Goal: Obtain resource: Download file/media

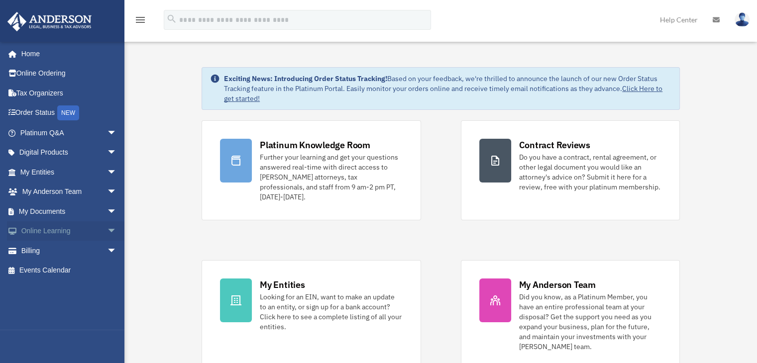
click at [107, 228] on span "arrow_drop_down" at bounding box center [117, 231] width 20 height 20
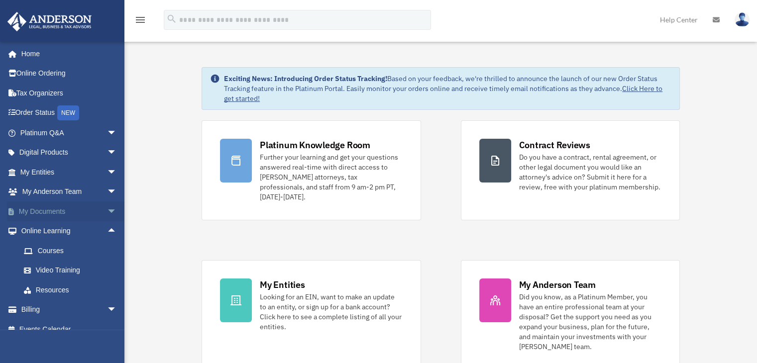
click at [80, 210] on link "My Documents arrow_drop_down" at bounding box center [69, 212] width 125 height 20
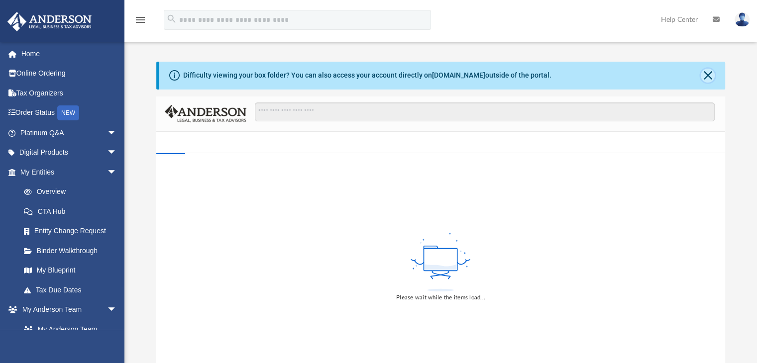
click at [707, 76] on button "Close" at bounding box center [708, 76] width 14 height 14
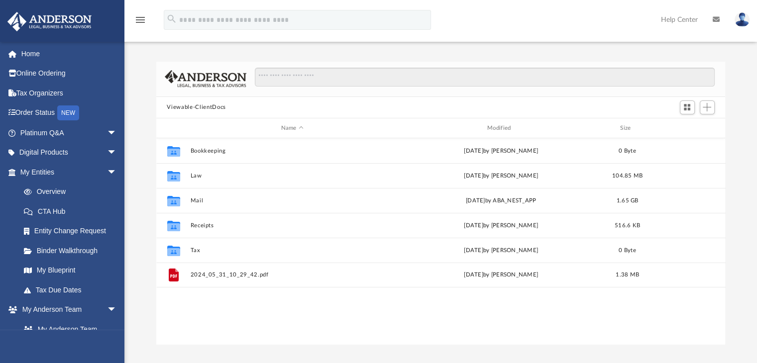
scroll to position [218, 561]
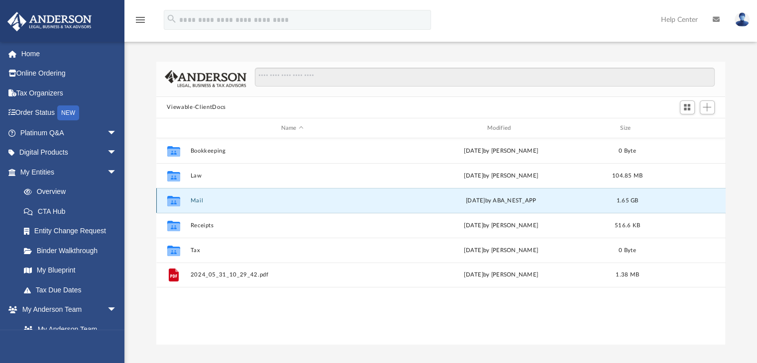
click at [197, 201] on button "Mail" at bounding box center [292, 201] width 204 height 6
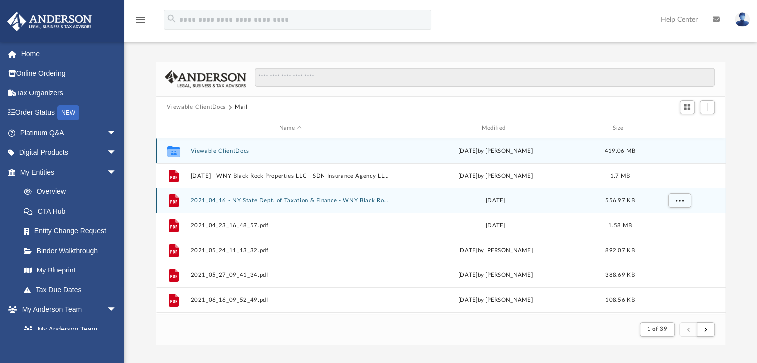
scroll to position [188, 561]
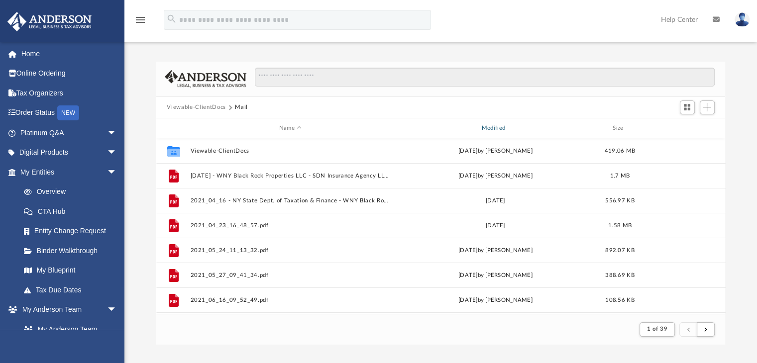
click at [494, 127] on div "Modified" at bounding box center [495, 128] width 201 height 9
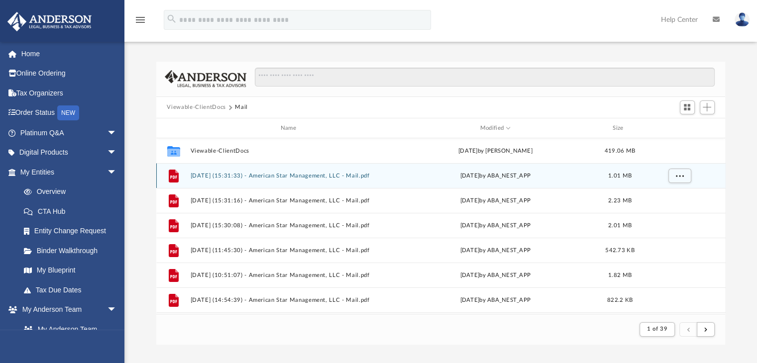
click at [311, 174] on button "2025.09.22 (15:31:33) - American Star Management, LLC - Mail.pdf" at bounding box center [290, 176] width 201 height 6
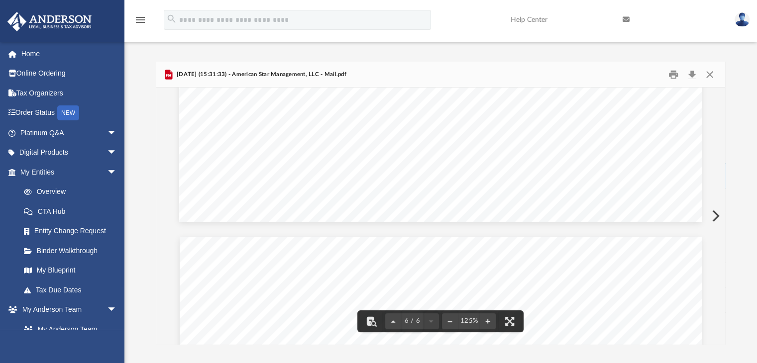
scroll to position [2882, 0]
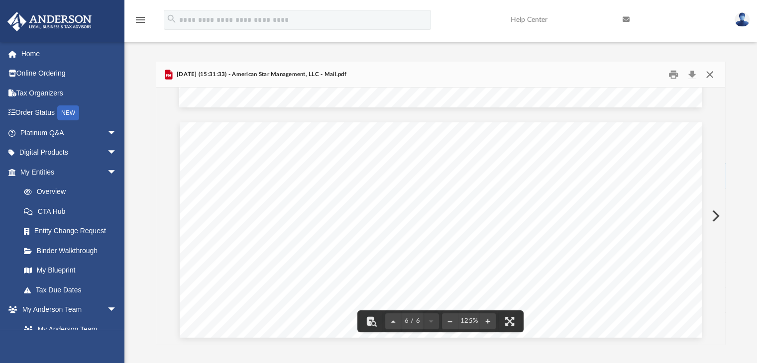
click at [712, 77] on button "Close" at bounding box center [710, 74] width 18 height 15
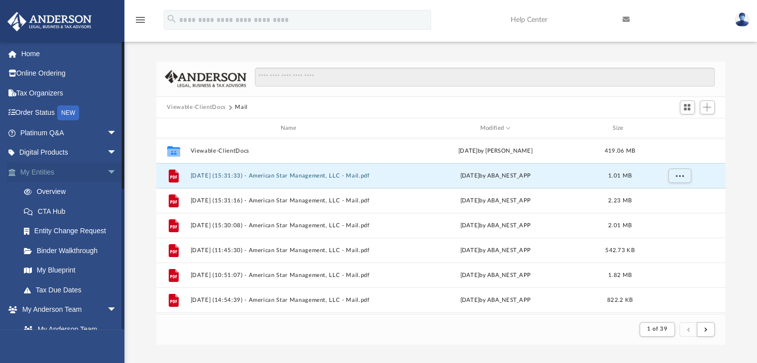
click at [107, 171] on span "arrow_drop_down" at bounding box center [117, 172] width 20 height 20
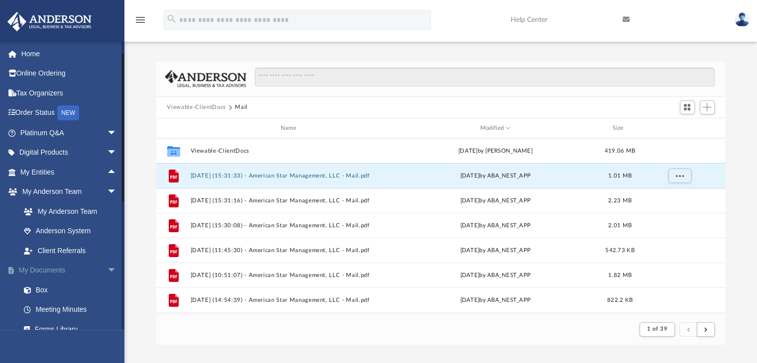
scroll to position [50, 0]
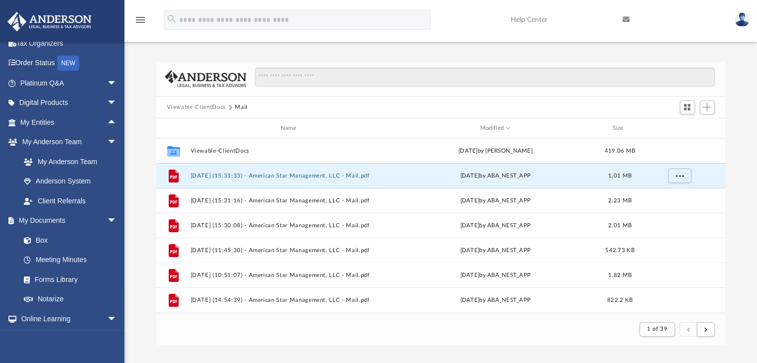
click at [214, 108] on button "Viewable-ClientDocs" at bounding box center [196, 107] width 59 height 9
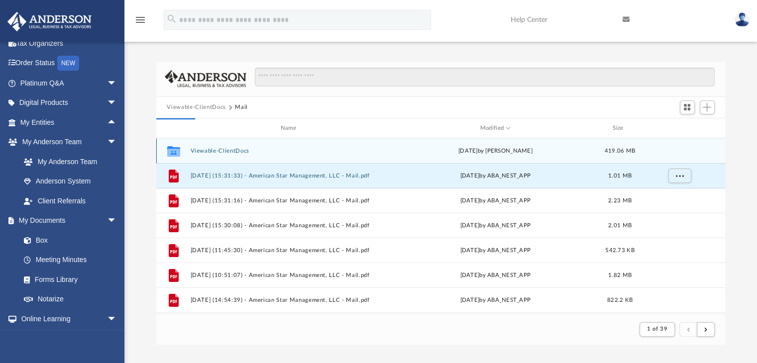
scroll to position [218, 561]
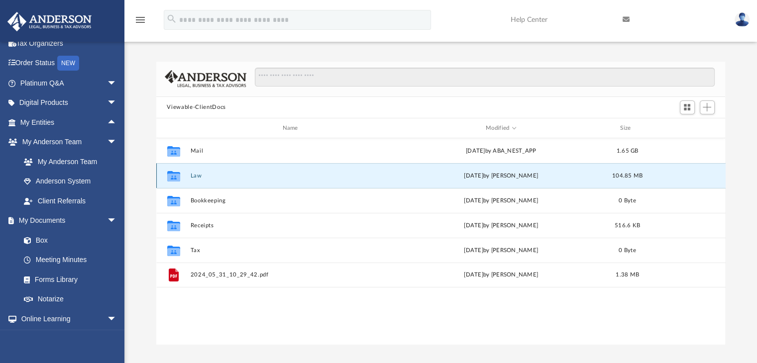
click at [198, 178] on button "Law" at bounding box center [292, 176] width 204 height 6
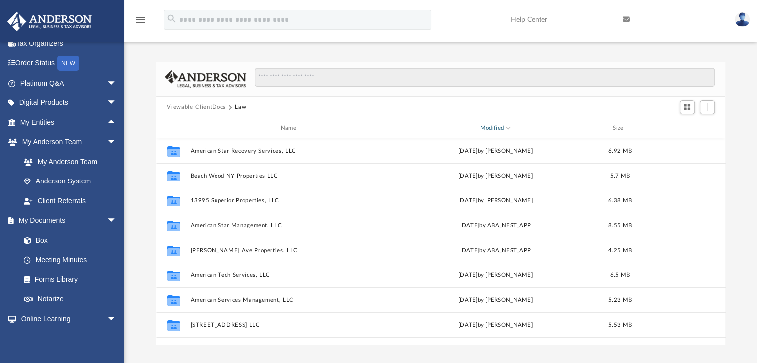
click at [497, 126] on div "Modified" at bounding box center [495, 128] width 201 height 9
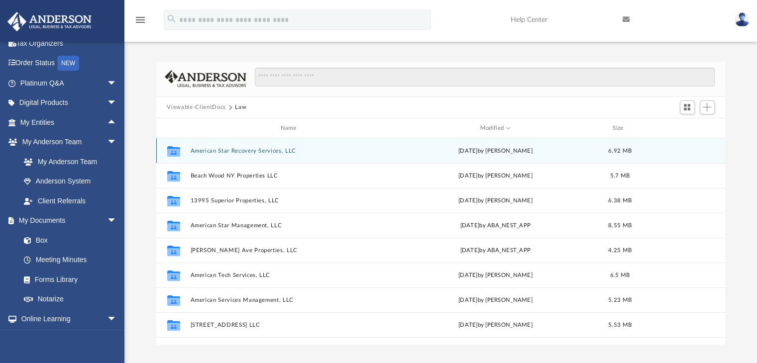
click at [248, 151] on button "American Star Recovery Services, LLC" at bounding box center [290, 151] width 201 height 6
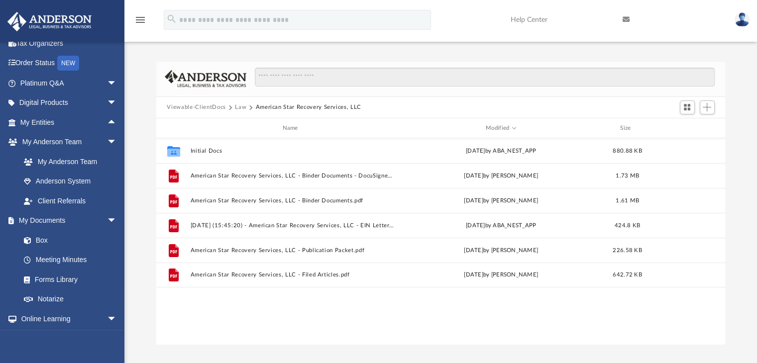
click at [237, 106] on button "Law" at bounding box center [240, 107] width 11 height 9
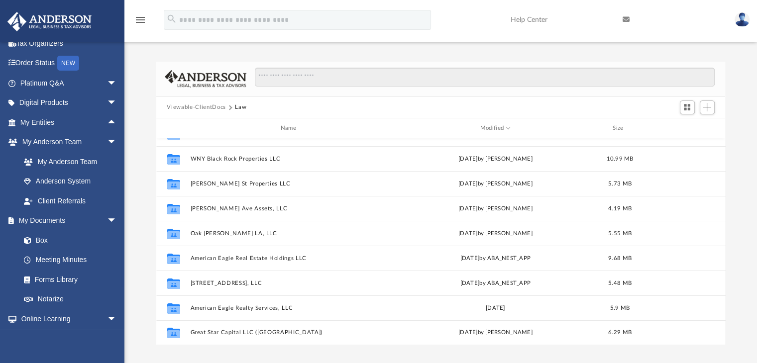
scroll to position [217, 0]
click at [200, 107] on button "Viewable-ClientDocs" at bounding box center [196, 107] width 59 height 9
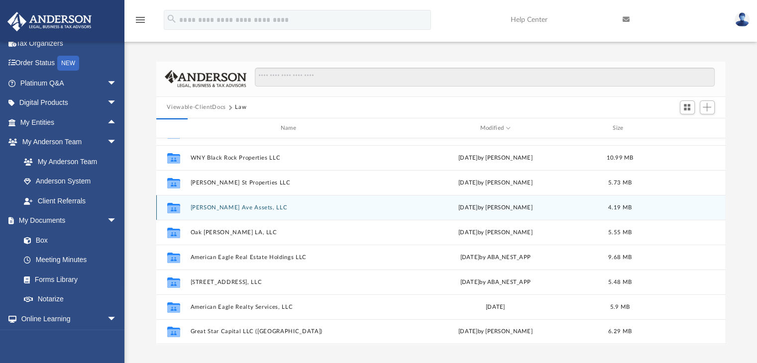
scroll to position [0, 0]
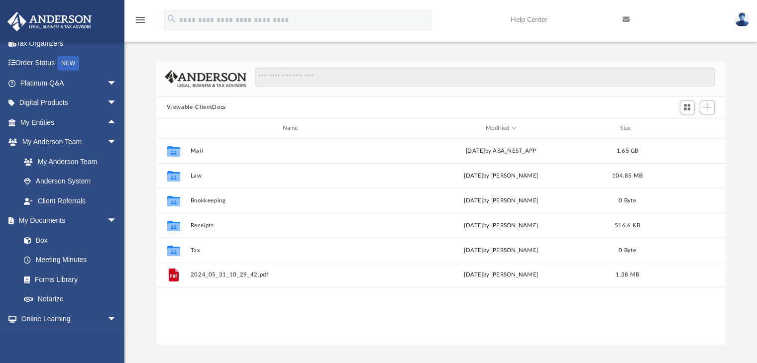
click at [744, 278] on div "Difficulty viewing your box folder? You can also access your account directly o…" at bounding box center [440, 203] width 633 height 283
